Goal: Information Seeking & Learning: Learn about a topic

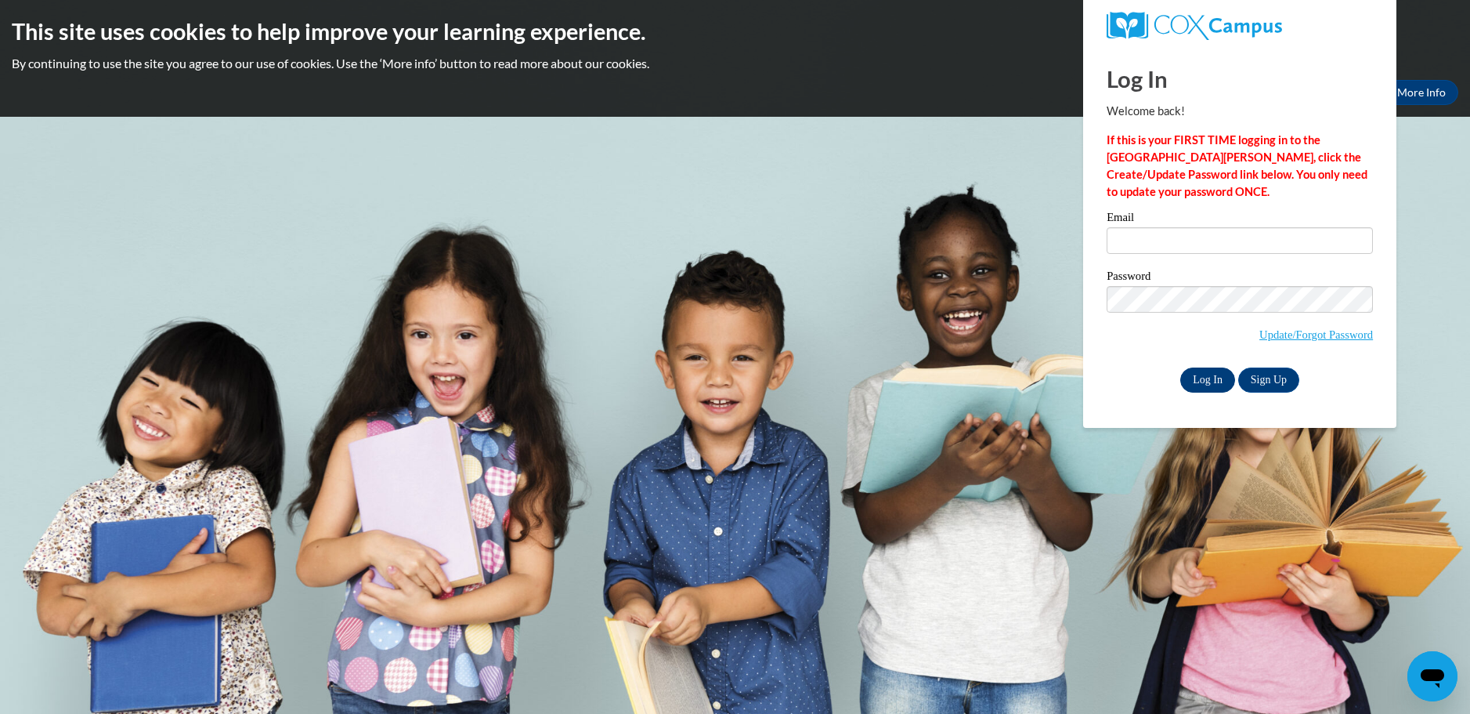
type input "ruthlewis47@yahoo.com"
click at [1205, 381] on input "Log In" at bounding box center [1207, 379] width 55 height 25
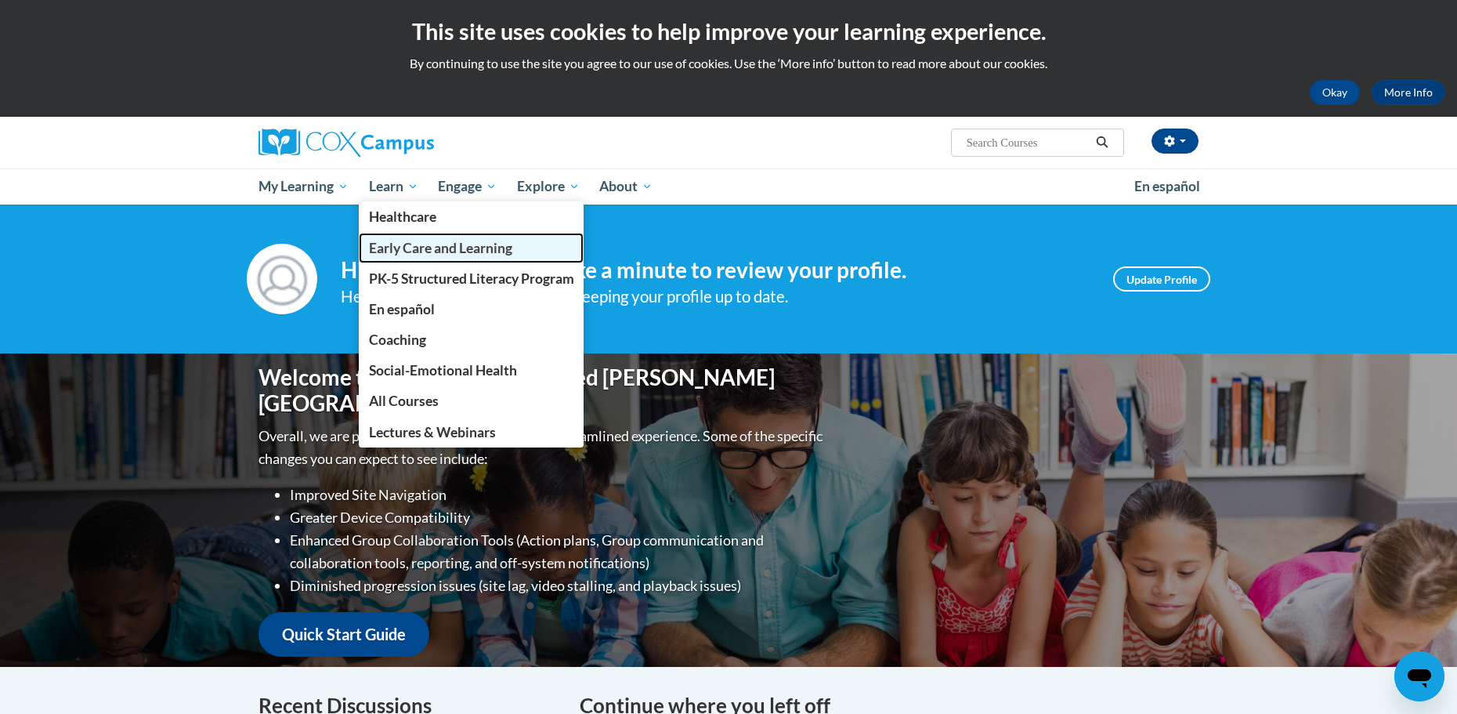
click at [407, 244] on span "Early Care and Learning" at bounding box center [440, 248] width 143 height 16
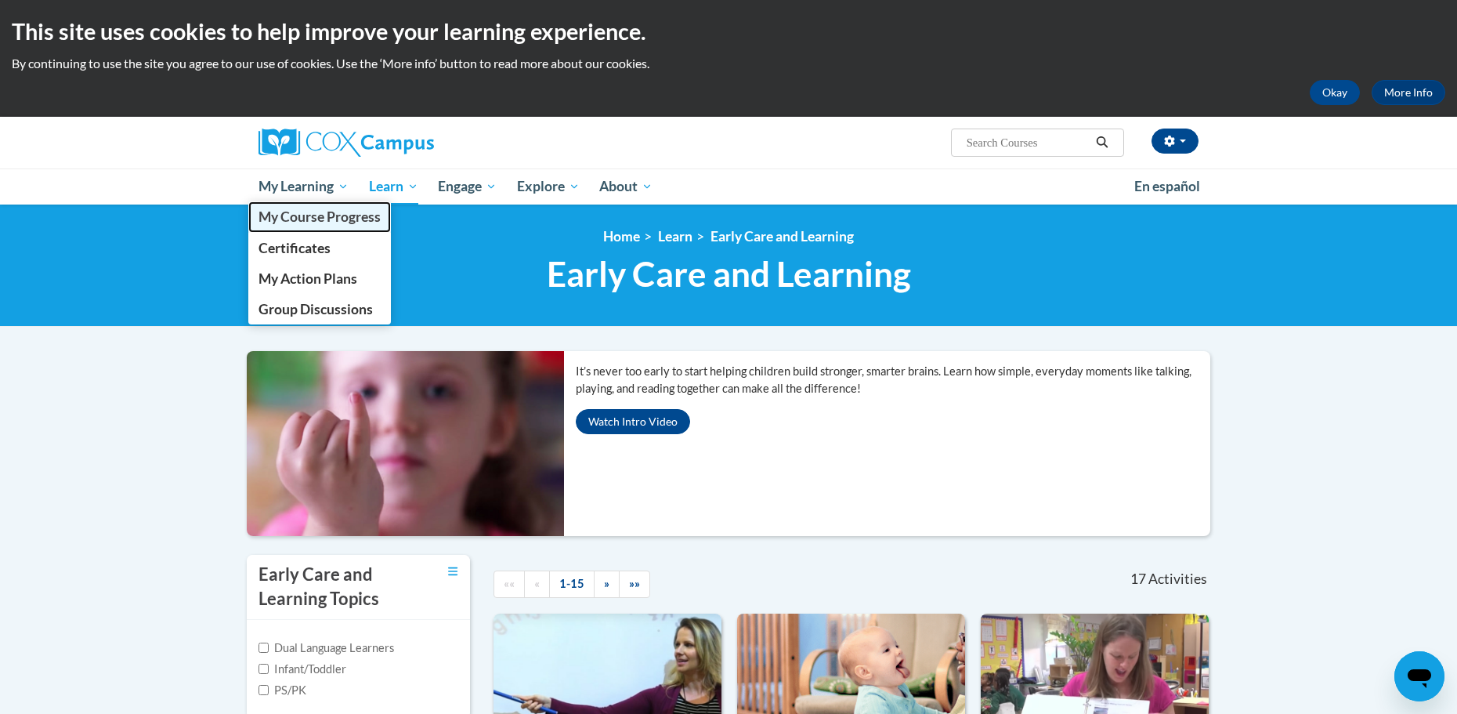
click at [314, 214] on span "My Course Progress" at bounding box center [319, 216] width 122 height 16
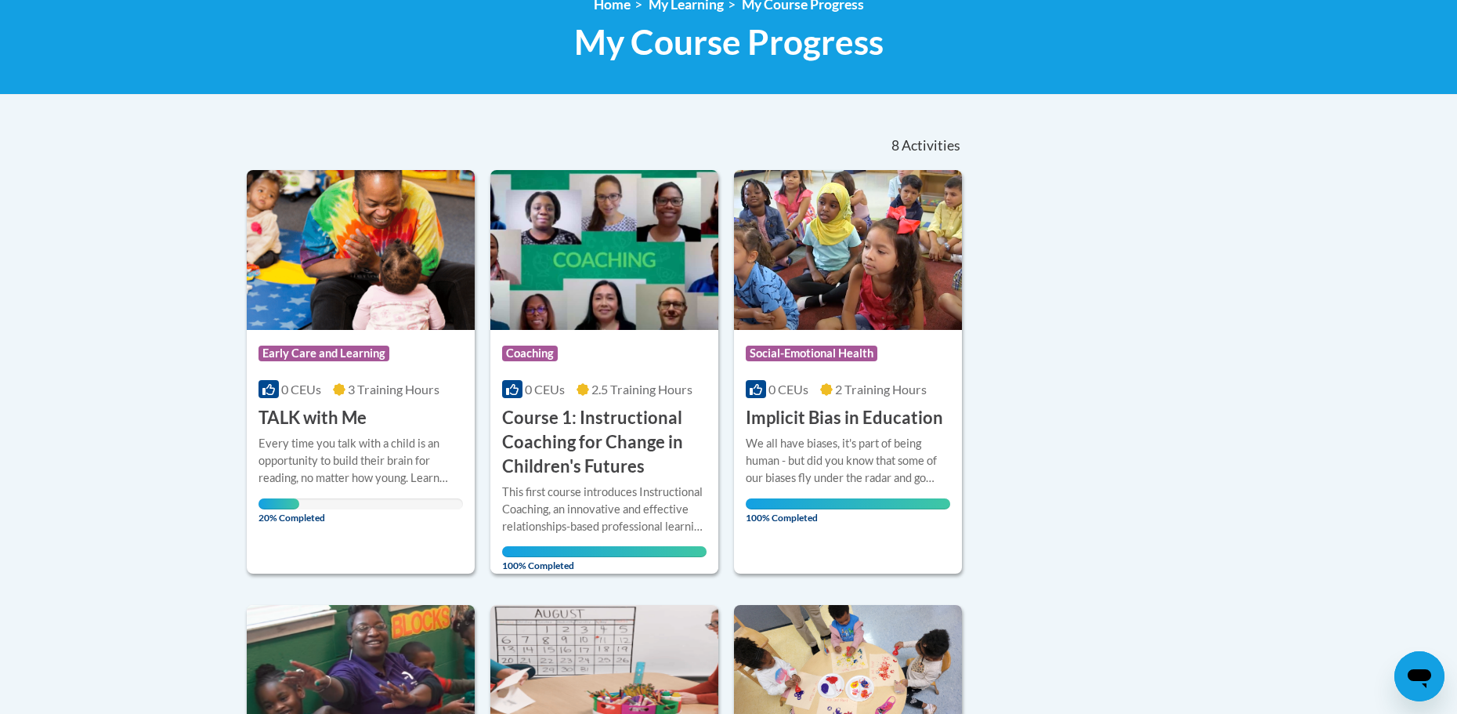
scroll to position [235, 0]
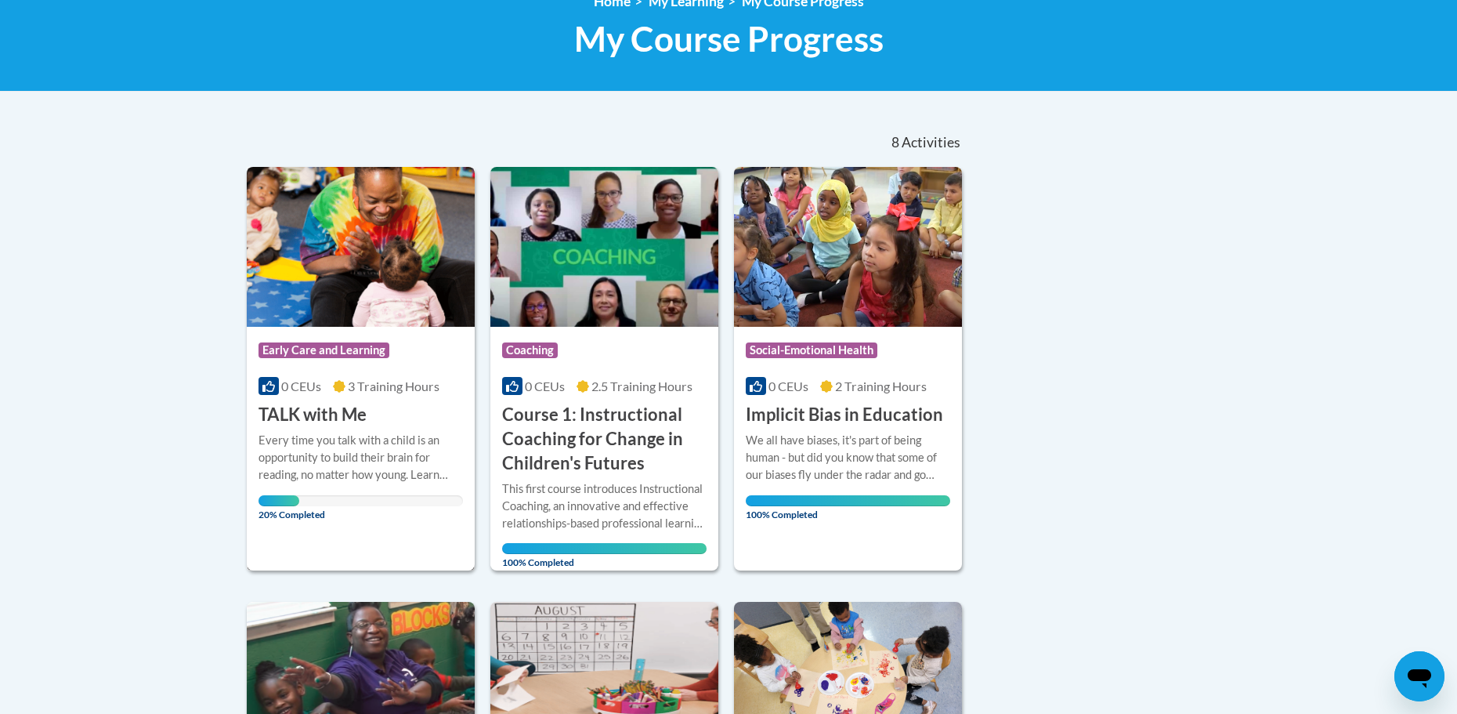
click at [339, 356] on span "Early Care and Learning" at bounding box center [323, 350] width 131 height 16
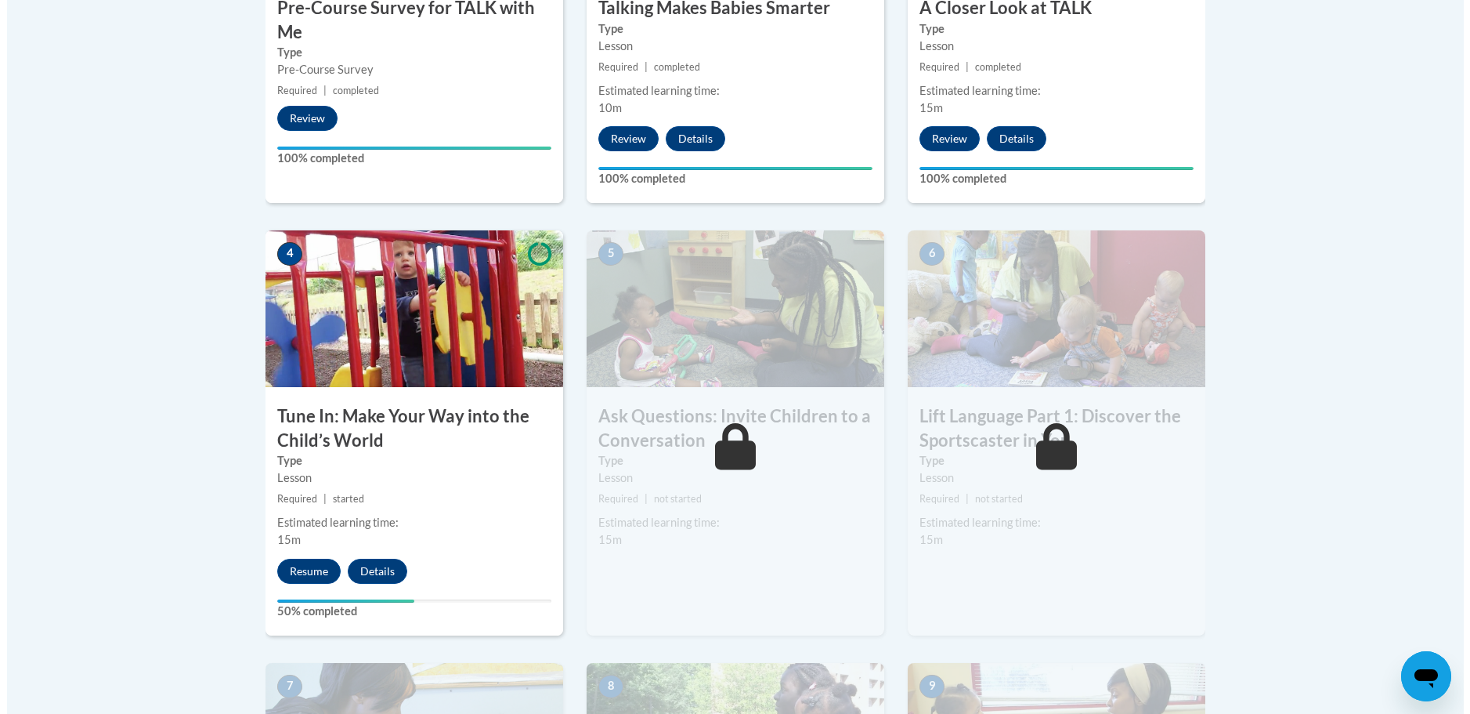
scroll to position [705, 0]
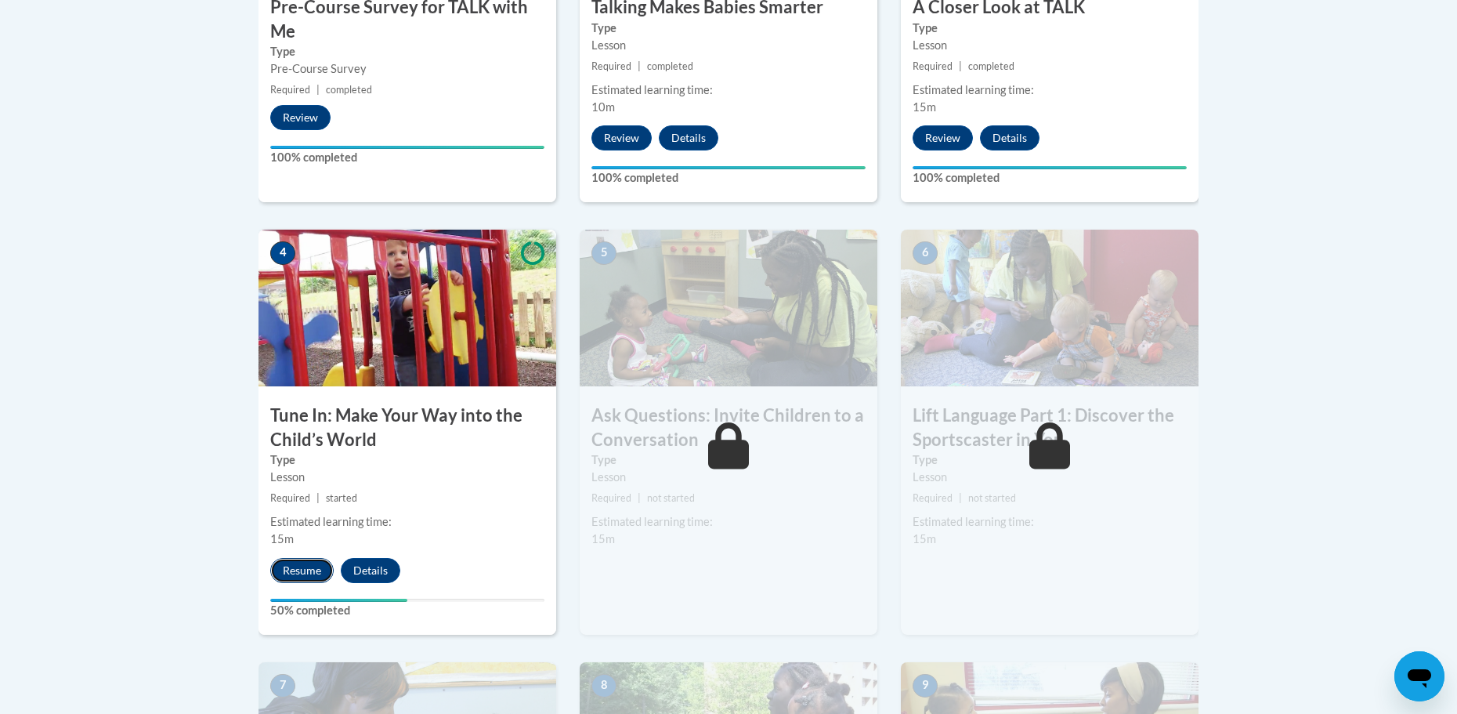
click at [311, 576] on button "Resume" at bounding box center [301, 570] width 63 height 25
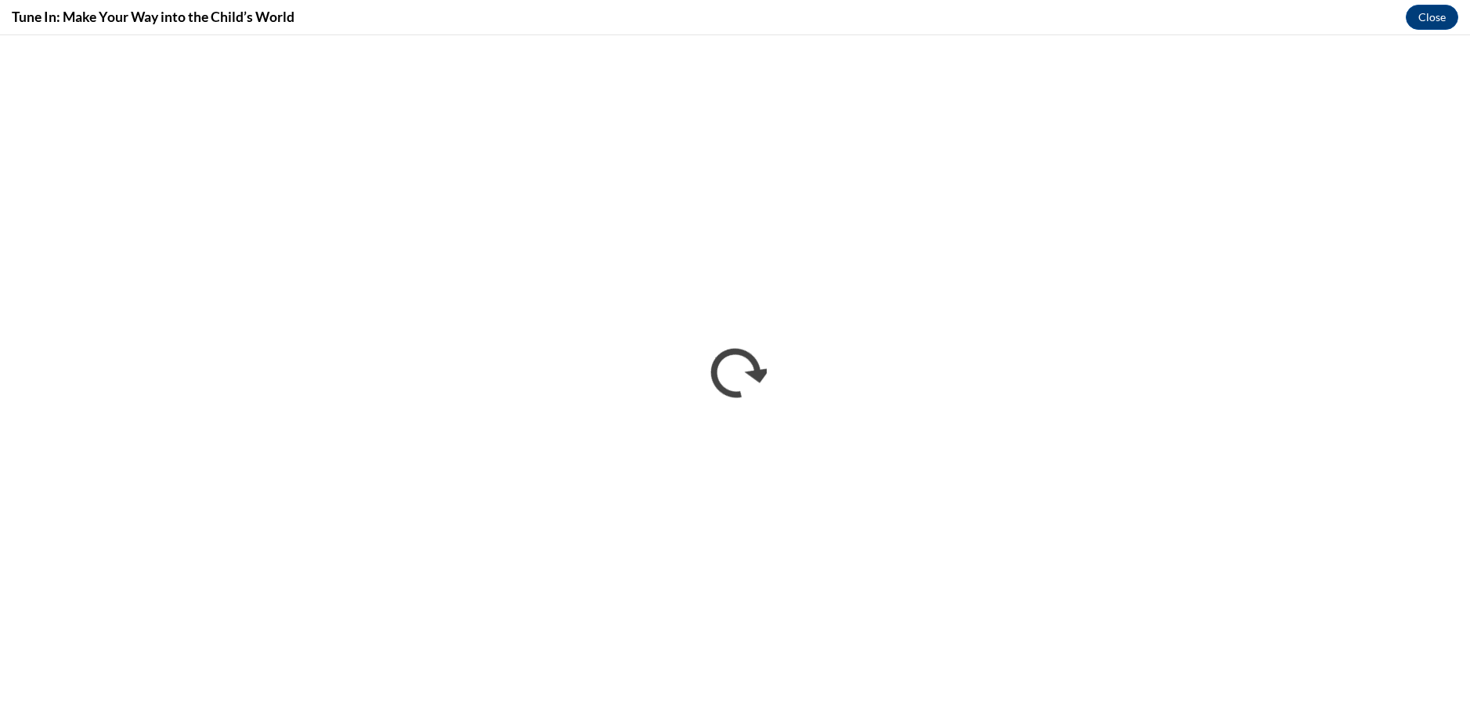
scroll to position [0, 0]
click at [1444, 17] on button "Close" at bounding box center [1432, 17] width 52 height 25
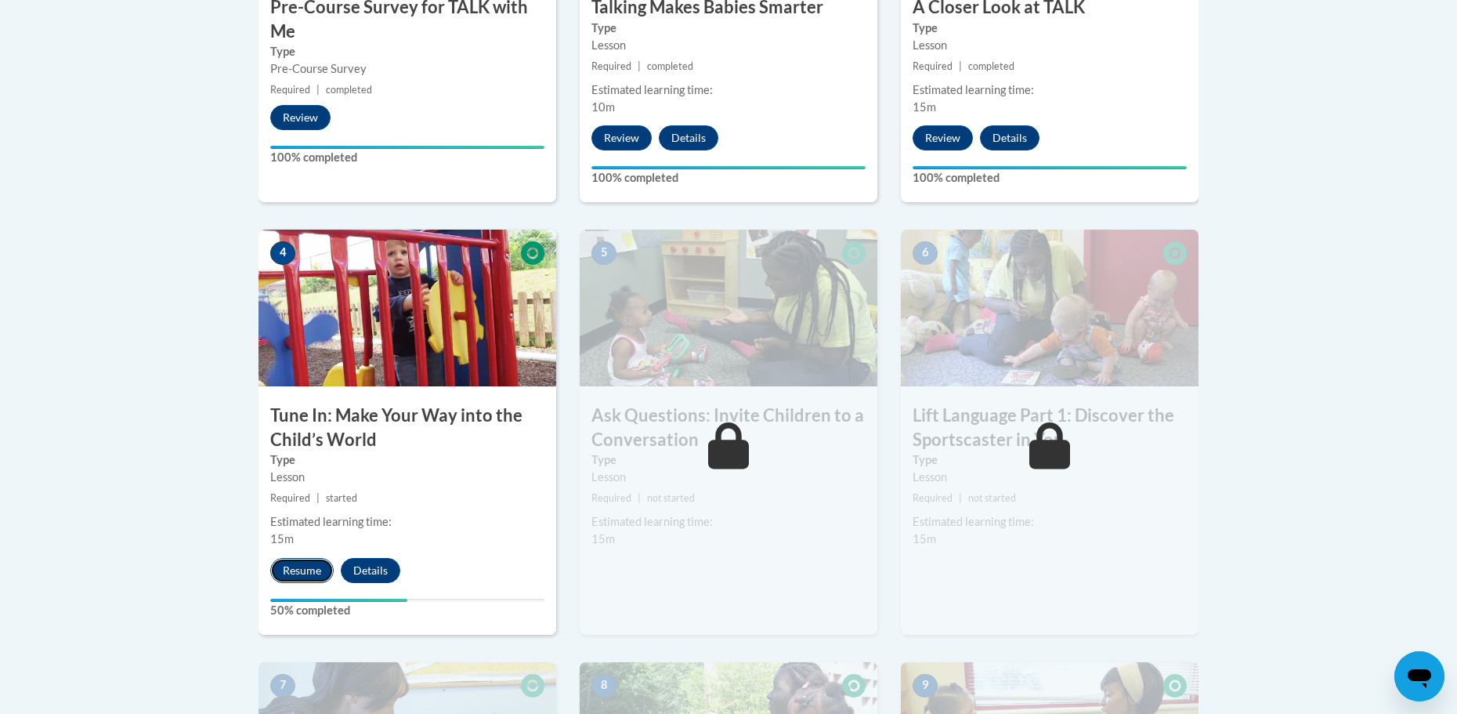
click at [313, 571] on button "Resume" at bounding box center [301, 570] width 63 height 25
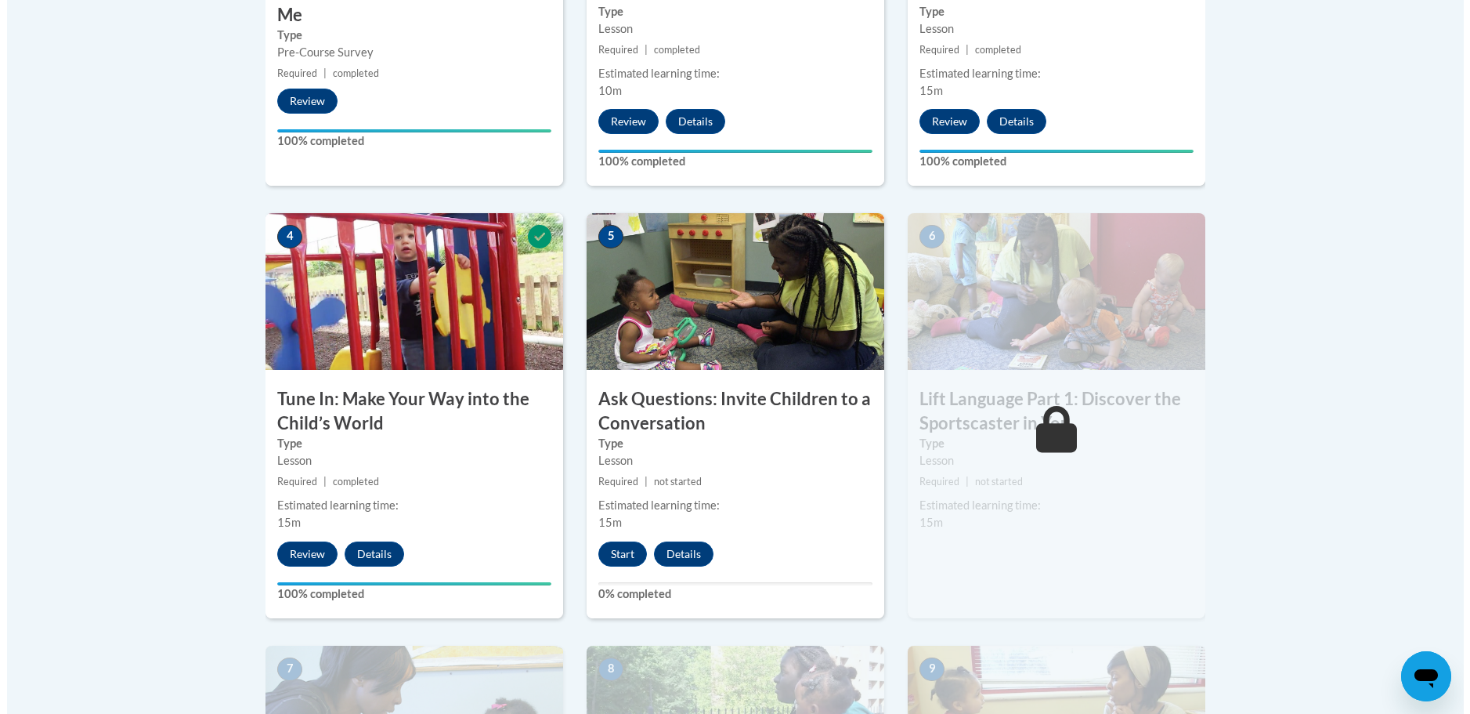
scroll to position [705, 0]
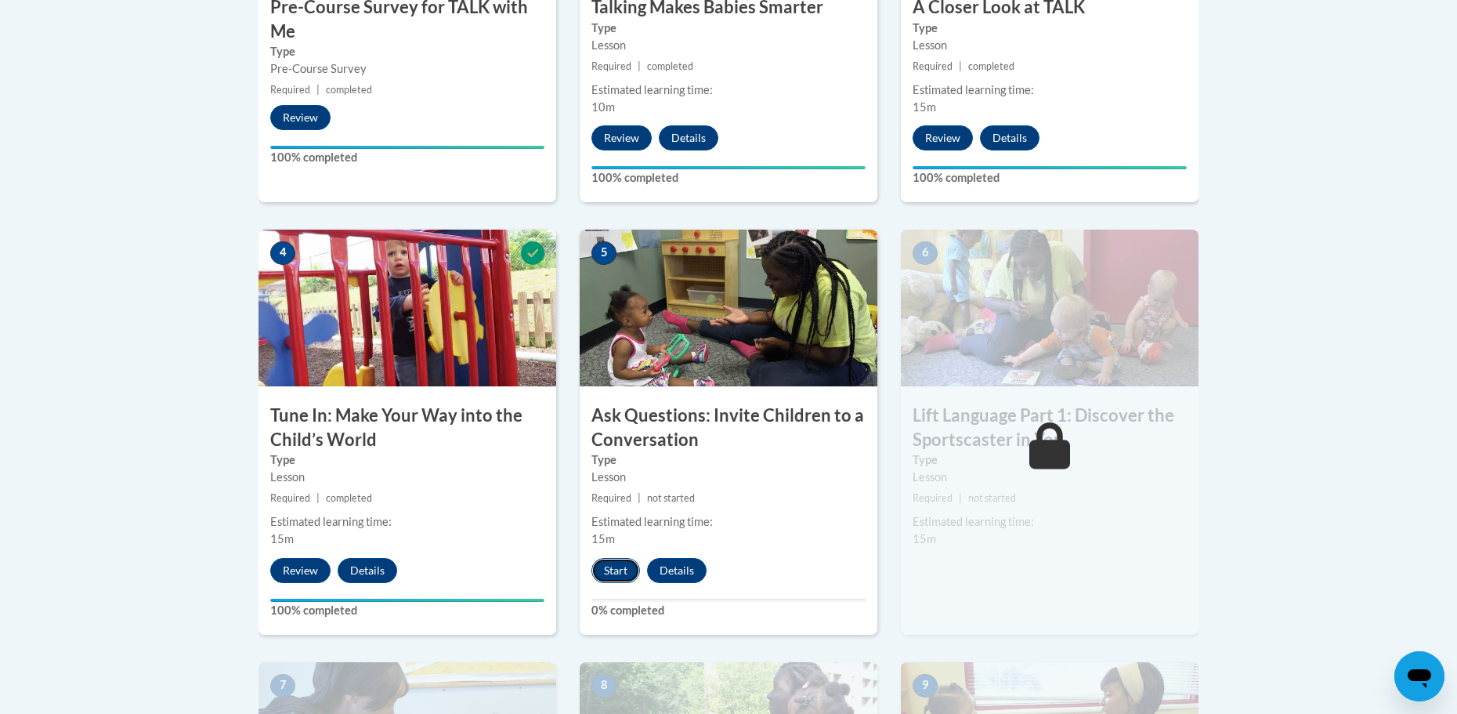
click at [624, 568] on button "Start" at bounding box center [615, 570] width 49 height 25
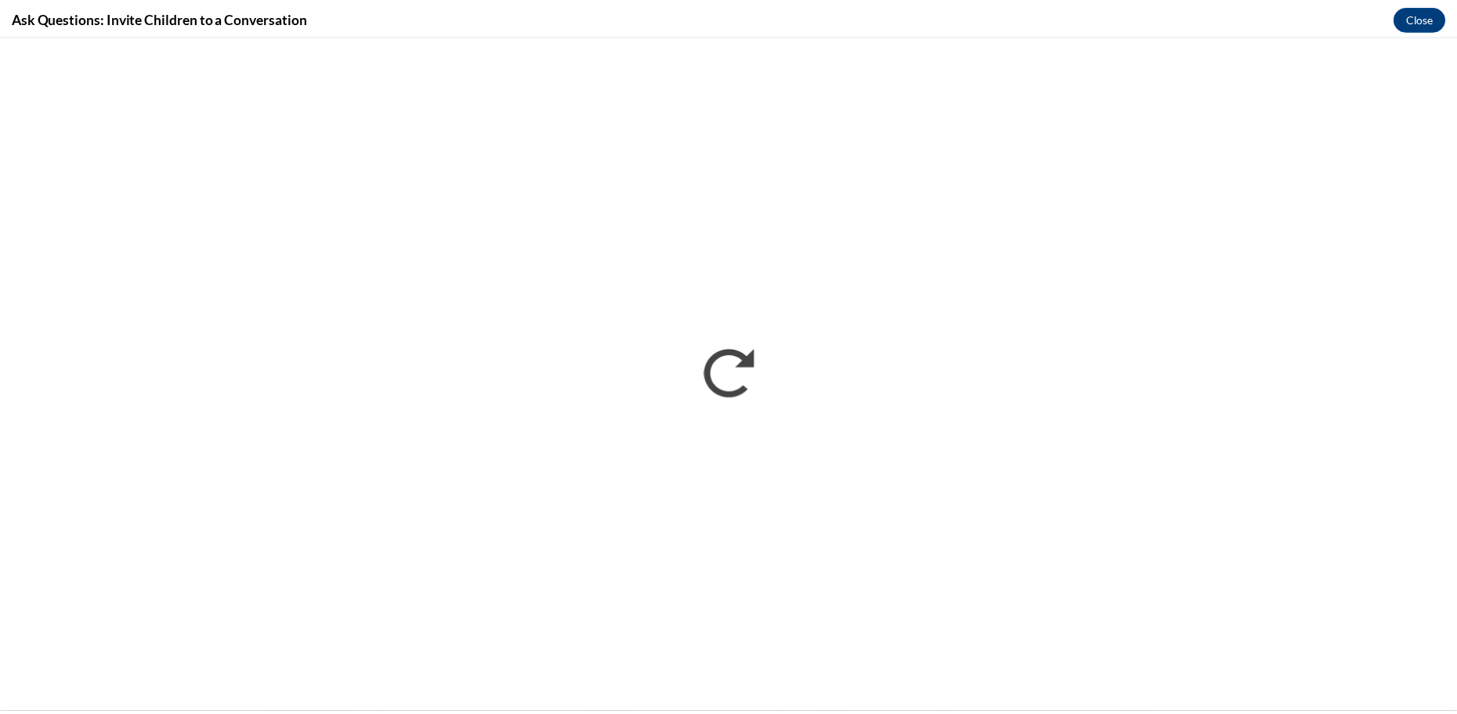
scroll to position [0, 0]
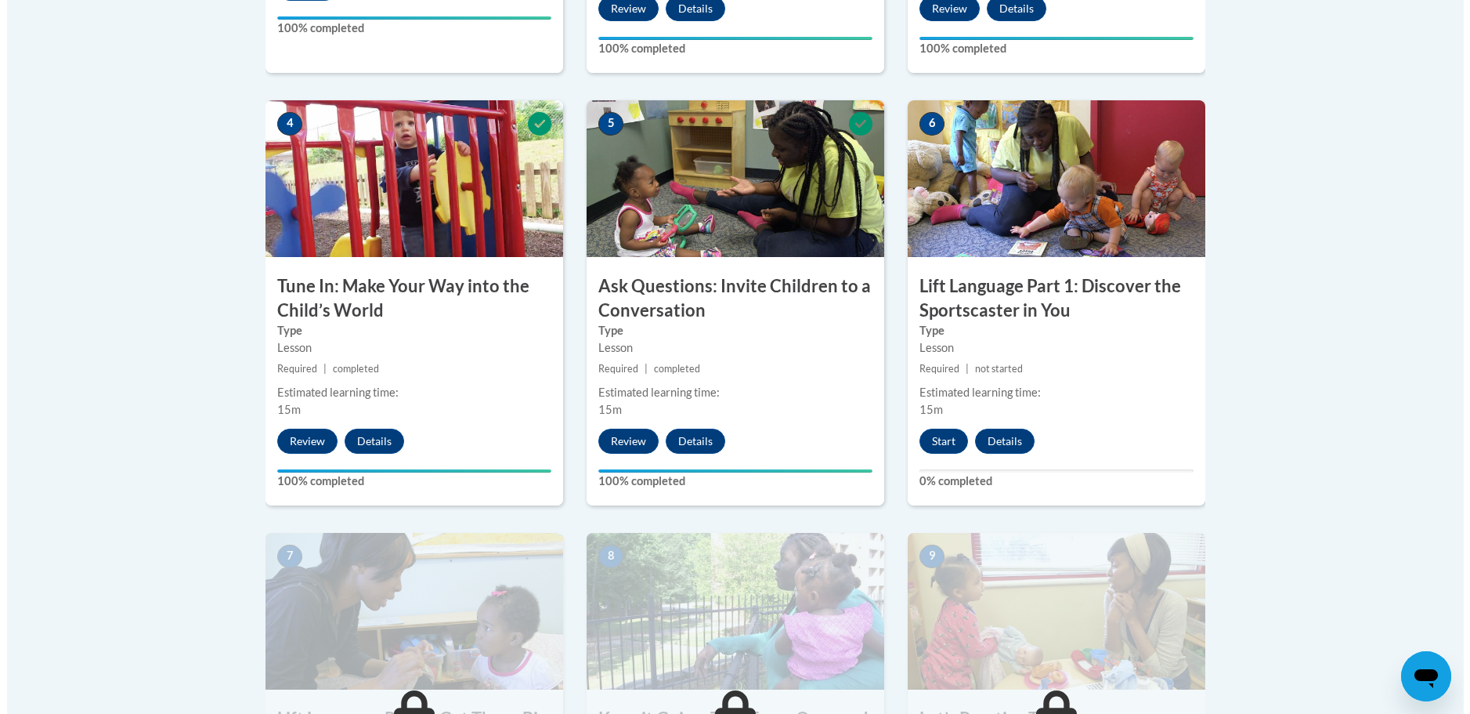
scroll to position [862, 0]
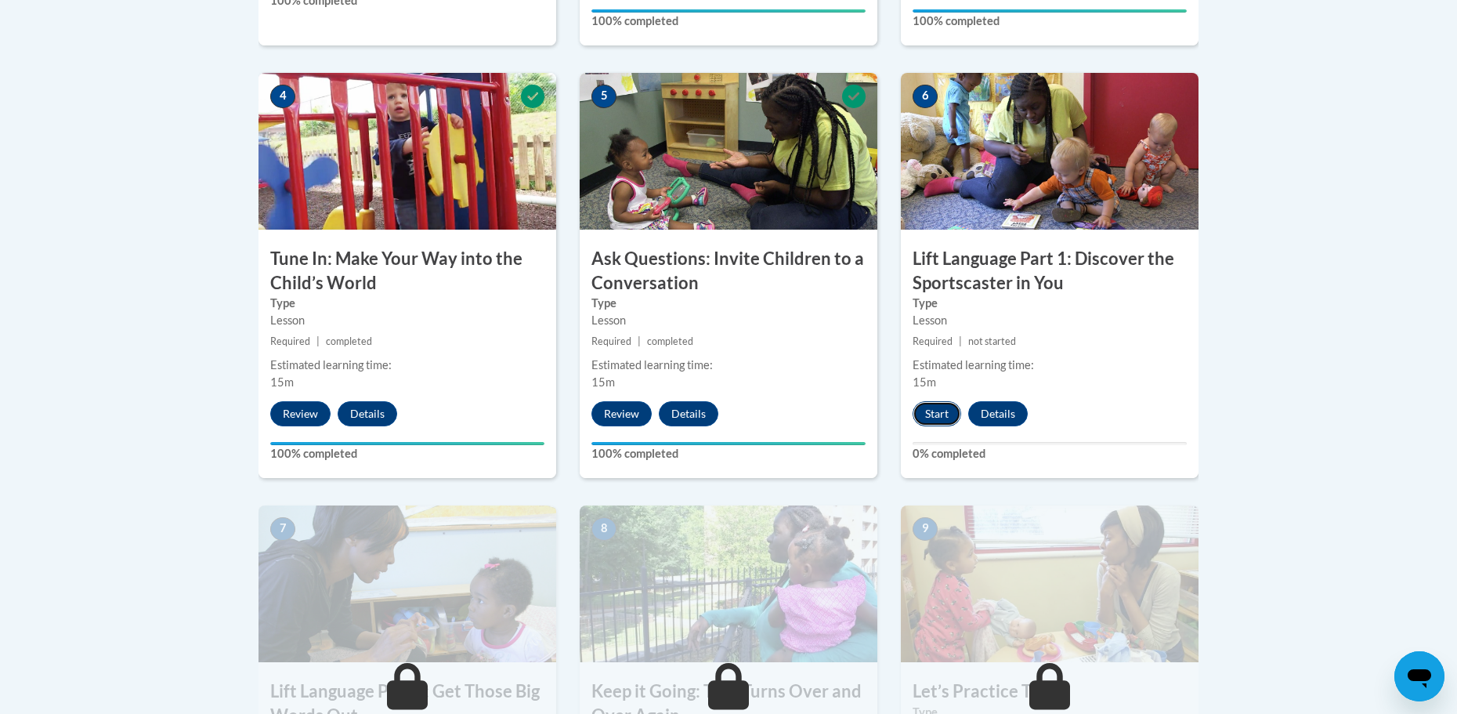
click at [933, 413] on button "Start" at bounding box center [936, 413] width 49 height 25
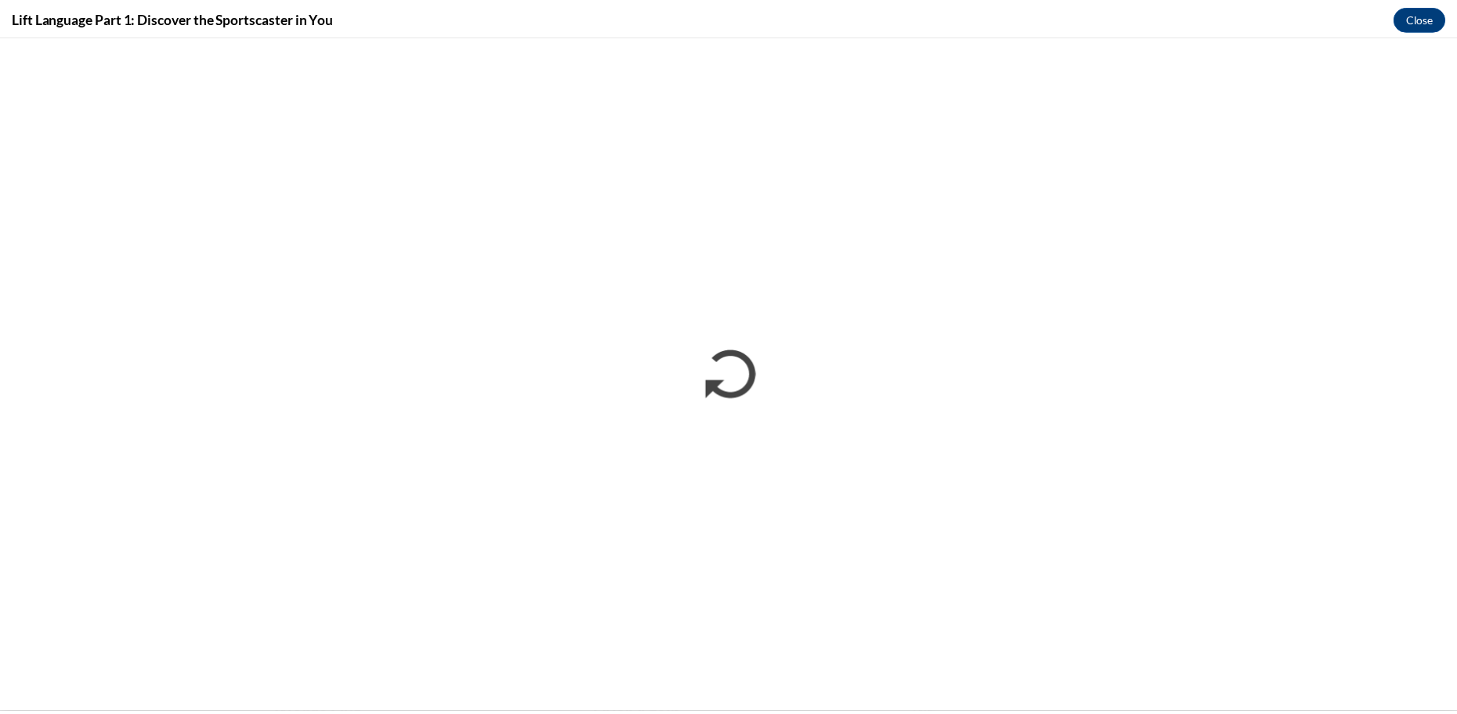
scroll to position [0, 0]
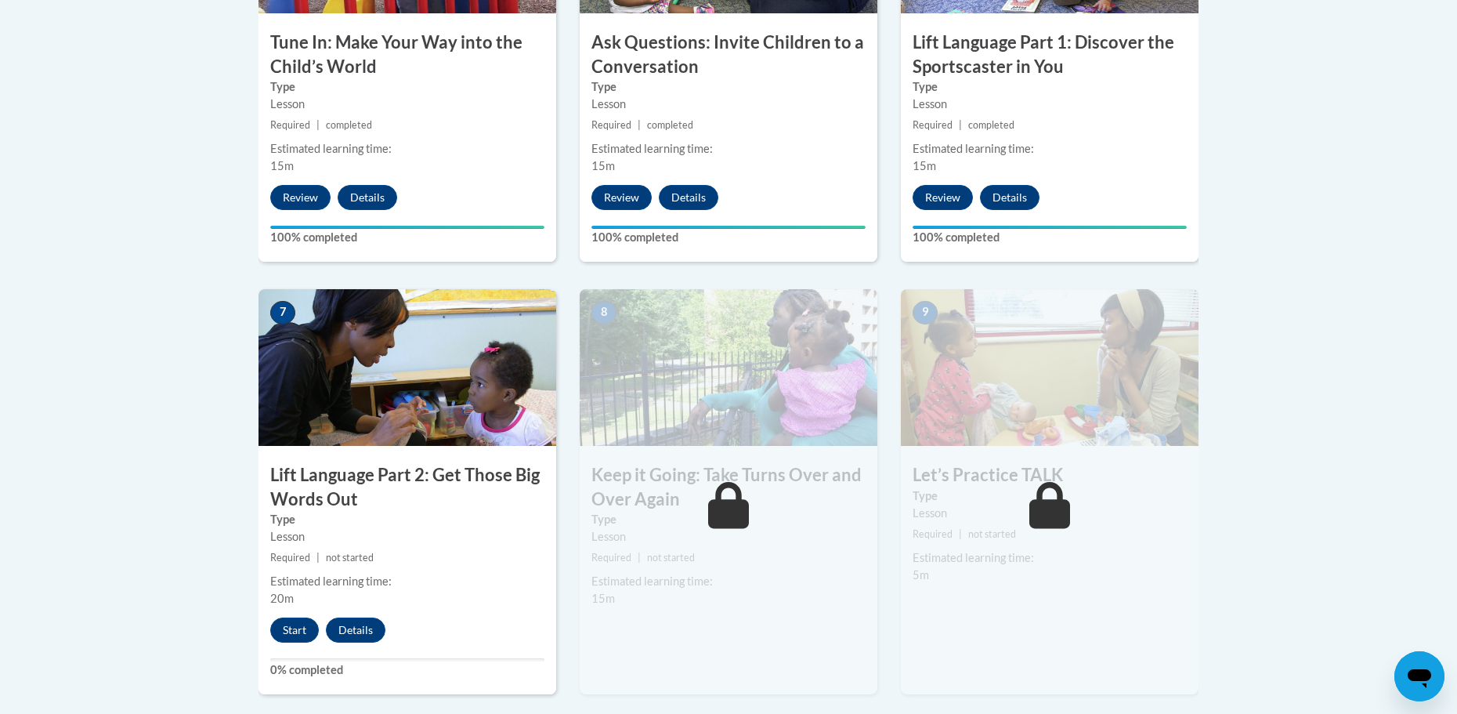
scroll to position [1097, 0]
